Goal: Check status: Check status

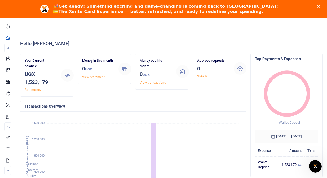
scroll to position [0, 0]
click at [150, 74] on h3 "0 UGX" at bounding box center [155, 74] width 32 height 9
click at [146, 74] on small "UGX" at bounding box center [145, 75] width 7 height 4
click at [147, 83] on link "View transactions" at bounding box center [152, 83] width 26 height 4
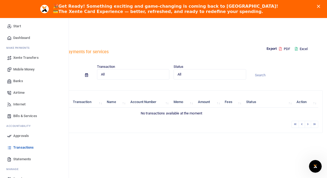
click at [19, 35] on span "Dashboard" at bounding box center [21, 37] width 17 height 5
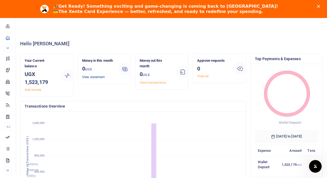
scroll to position [0, 0]
click at [92, 78] on link "View statement" at bounding box center [93, 77] width 22 height 4
